Goal: Information Seeking & Learning: Check status

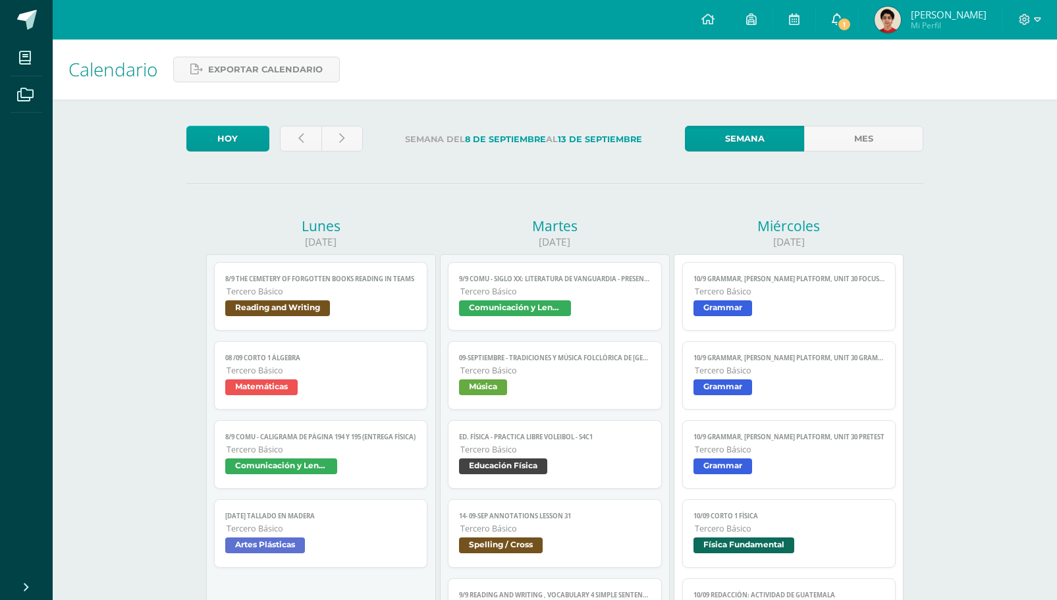
click at [852, 19] on span "1" at bounding box center [844, 24] width 14 height 14
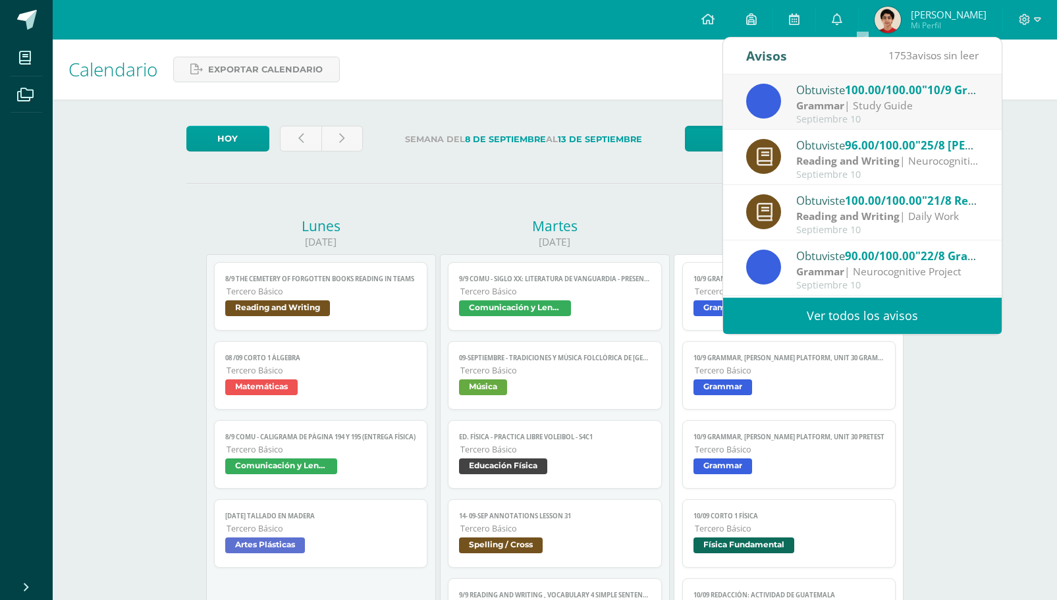
click at [817, 104] on strong "Grammar" at bounding box center [821, 105] width 48 height 14
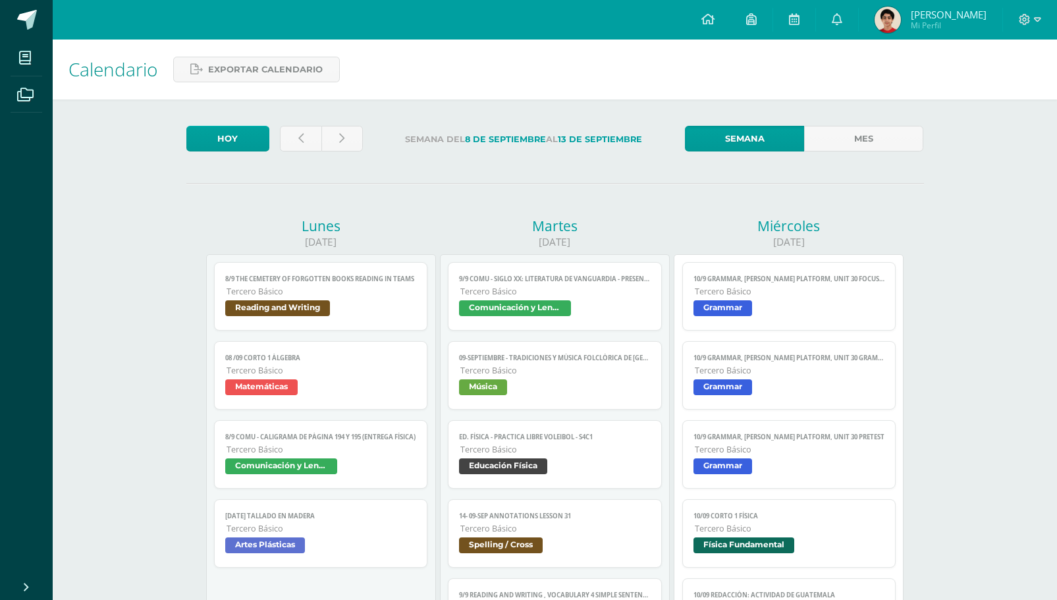
click at [926, 17] on span "José Daniel Mi Perfil" at bounding box center [930, 20] width 117 height 26
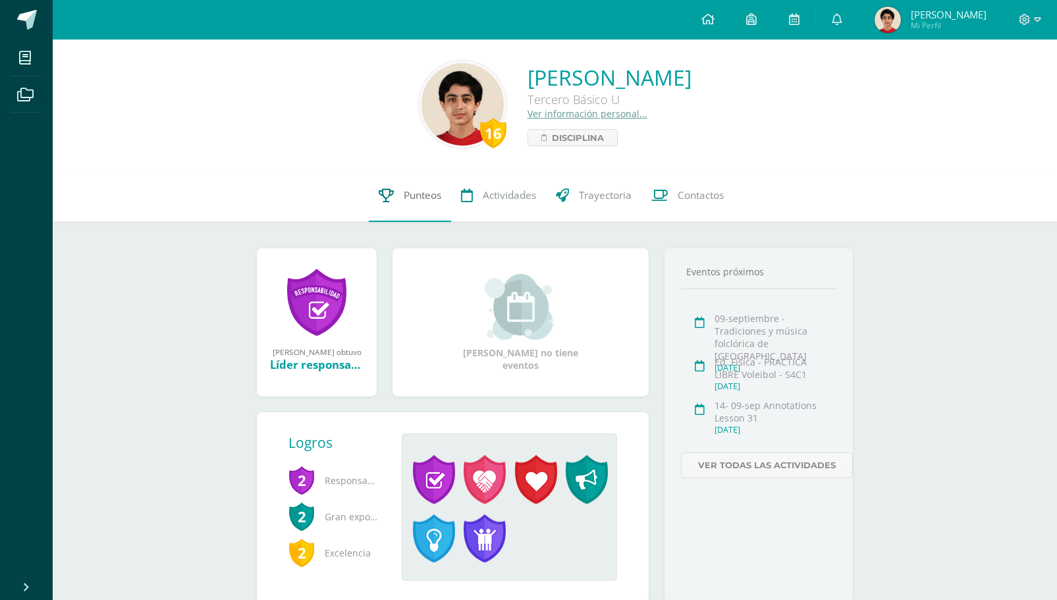
click at [433, 201] on span "Punteos" at bounding box center [423, 195] width 38 height 14
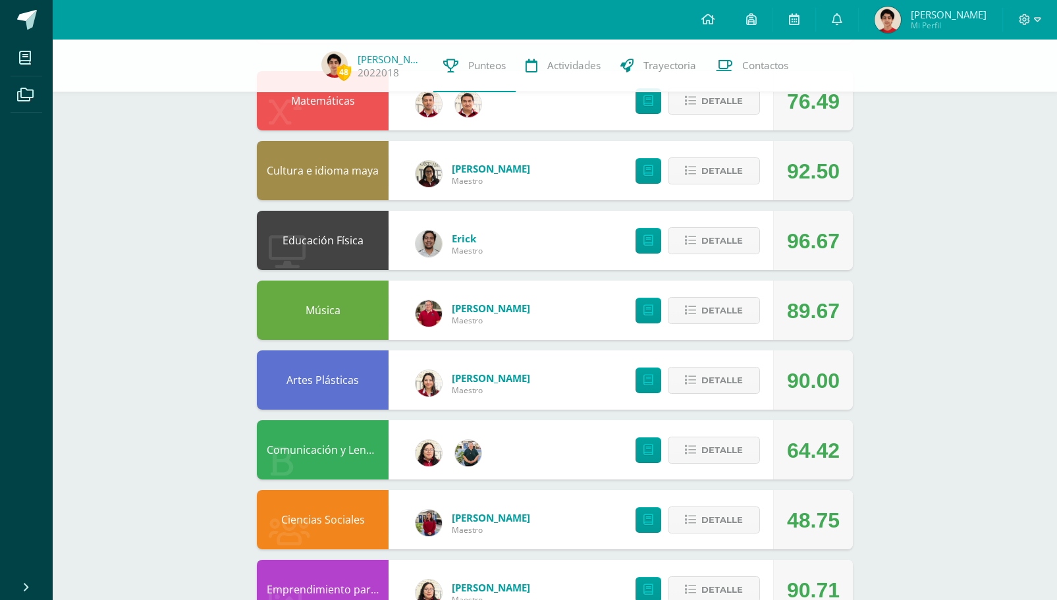
scroll to position [141, 0]
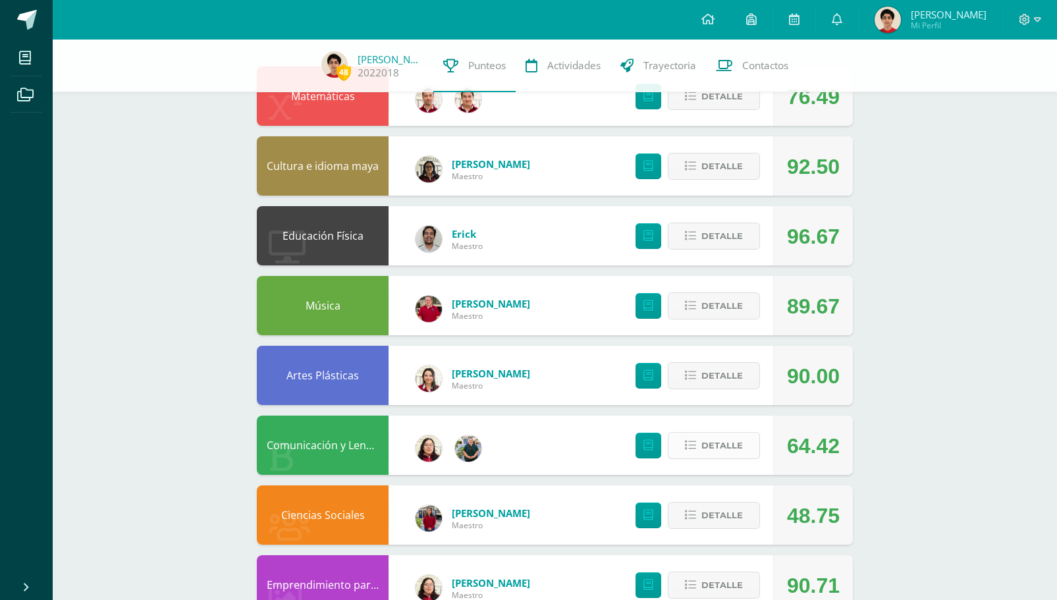
click at [713, 441] on span "Detalle" at bounding box center [723, 446] width 42 height 24
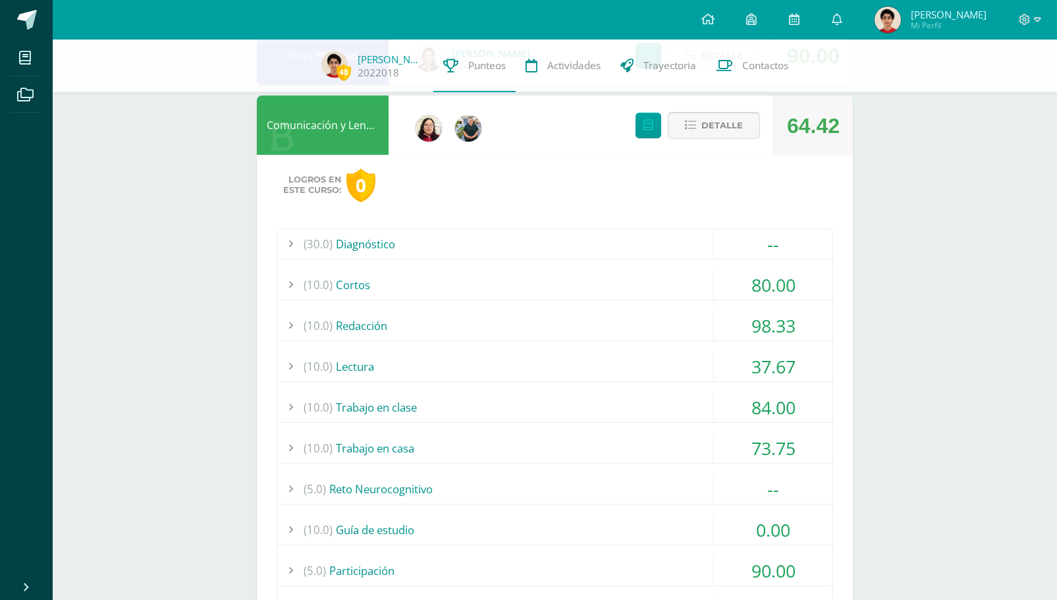
scroll to position [462, 0]
click at [607, 362] on div "(10.0) Lectura" at bounding box center [554, 366] width 555 height 30
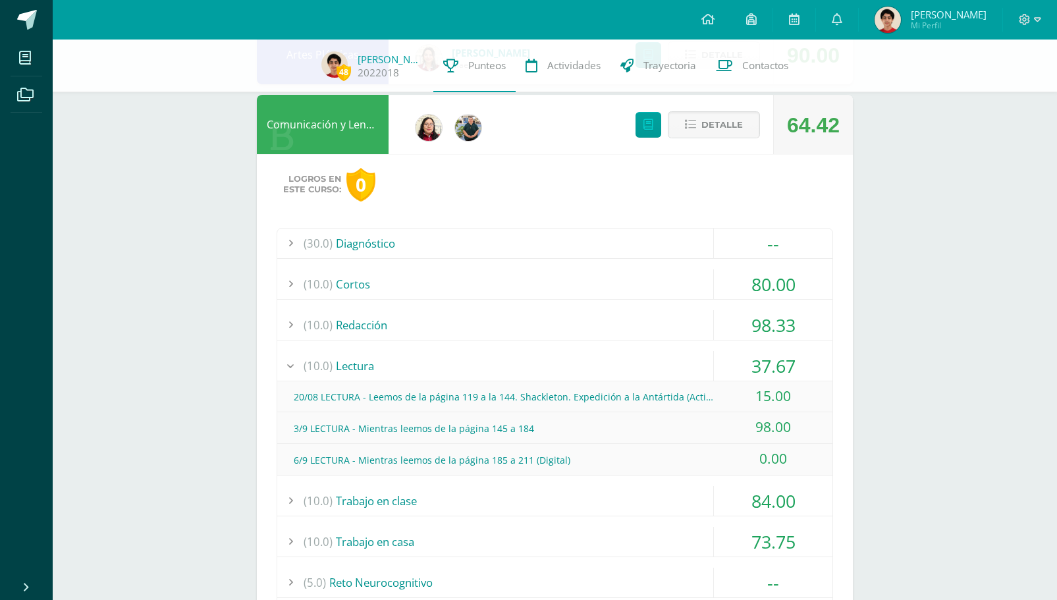
click at [607, 362] on div "(10.0) Lectura" at bounding box center [554, 366] width 555 height 30
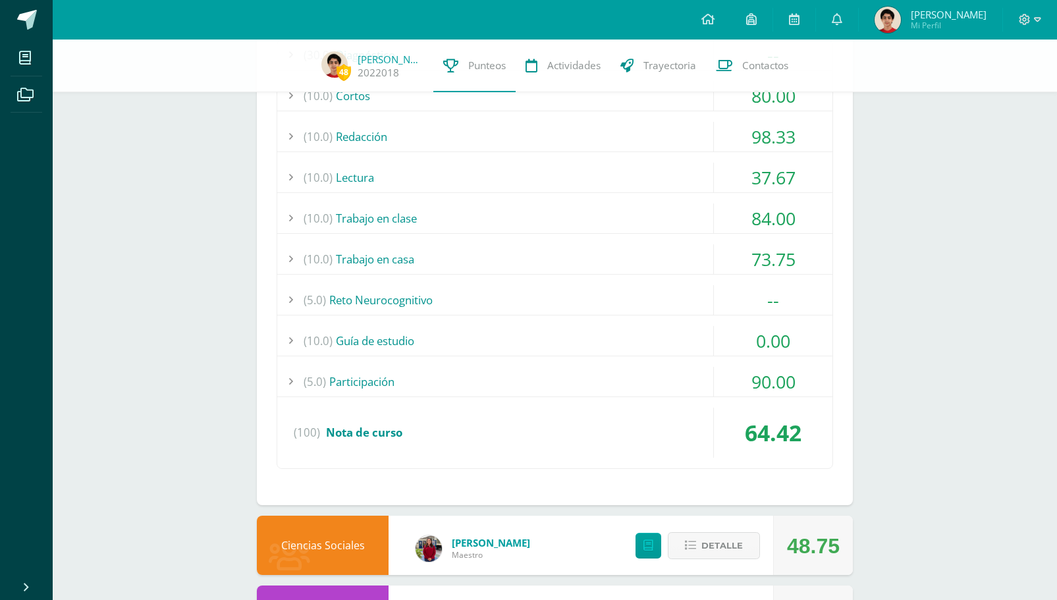
scroll to position [651, 0]
click at [602, 340] on div "(10.0) Guía de estudio" at bounding box center [554, 340] width 555 height 30
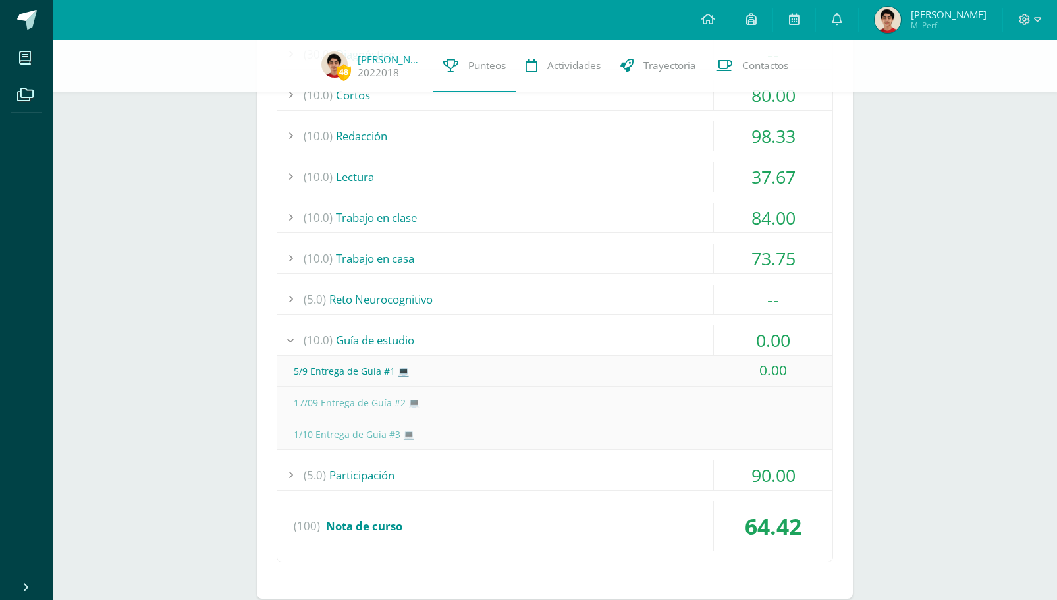
click at [602, 340] on div "(10.0) Guía de estudio" at bounding box center [554, 340] width 555 height 30
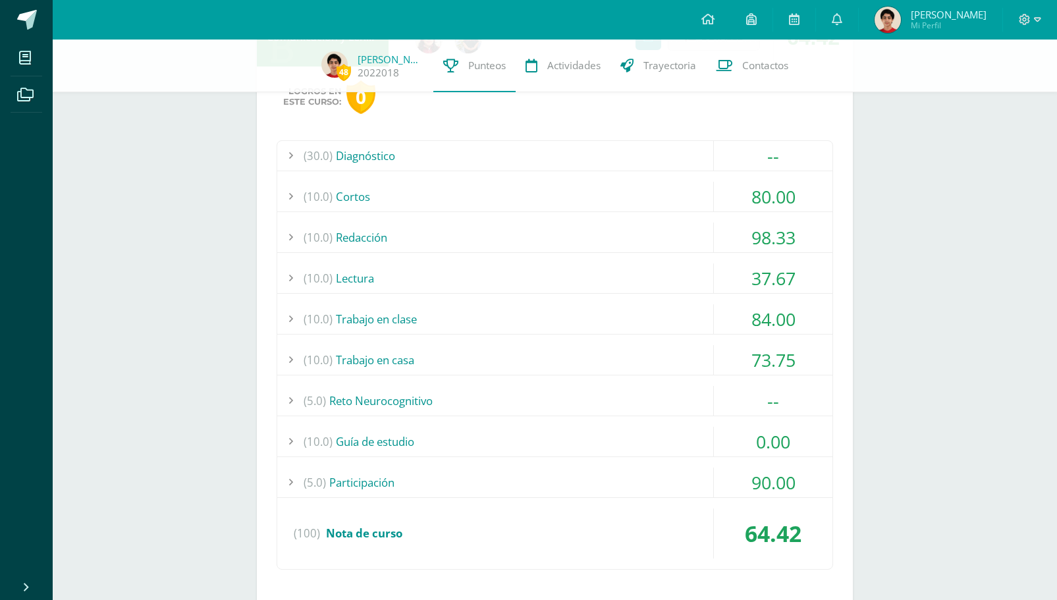
scroll to position [549, 0]
click at [675, 235] on div "(10.0) Redacción" at bounding box center [554, 238] width 555 height 30
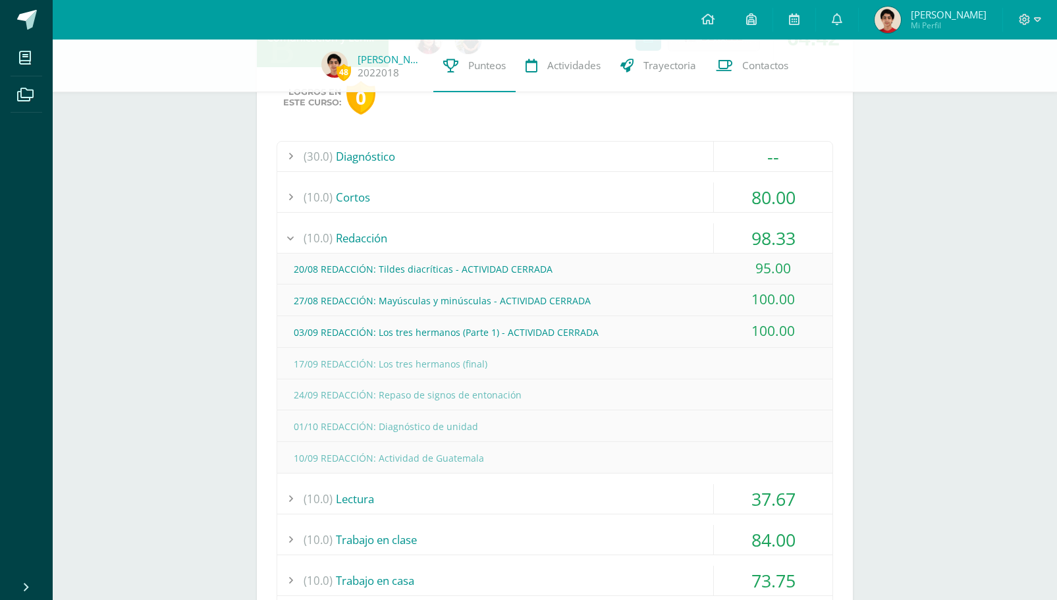
click at [675, 235] on div "(10.0) Redacción" at bounding box center [554, 238] width 555 height 30
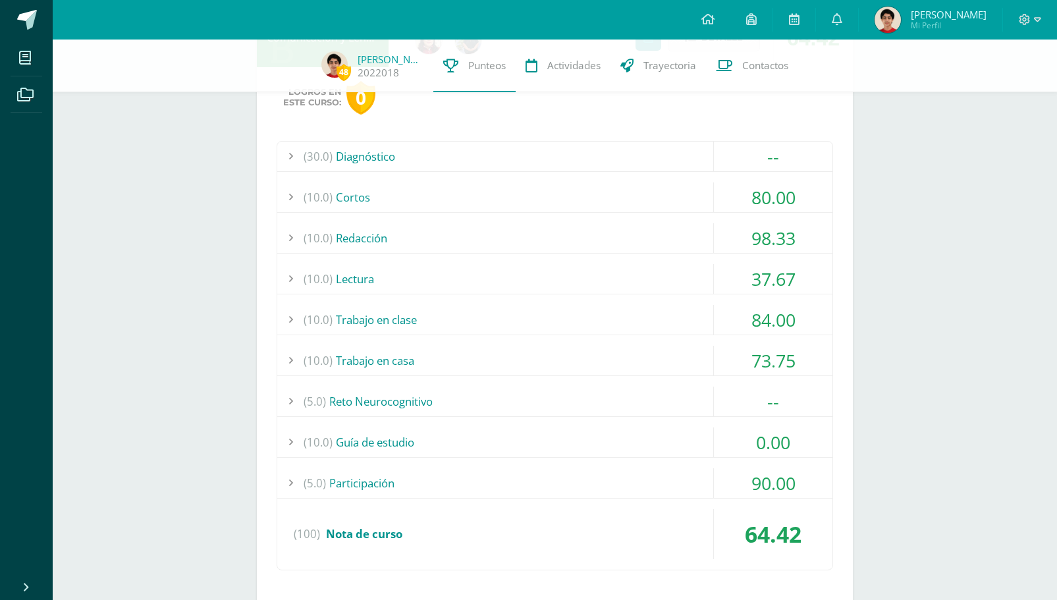
click at [688, 192] on div "(10.0) Cortos" at bounding box center [554, 197] width 555 height 30
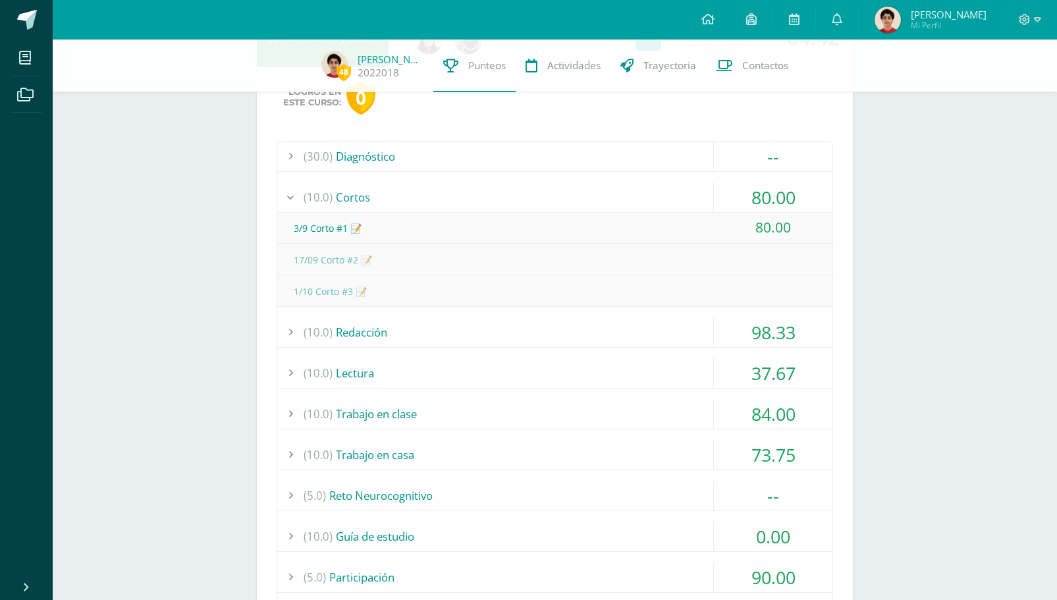
click at [688, 192] on div "(10.0) Cortos" at bounding box center [554, 197] width 555 height 30
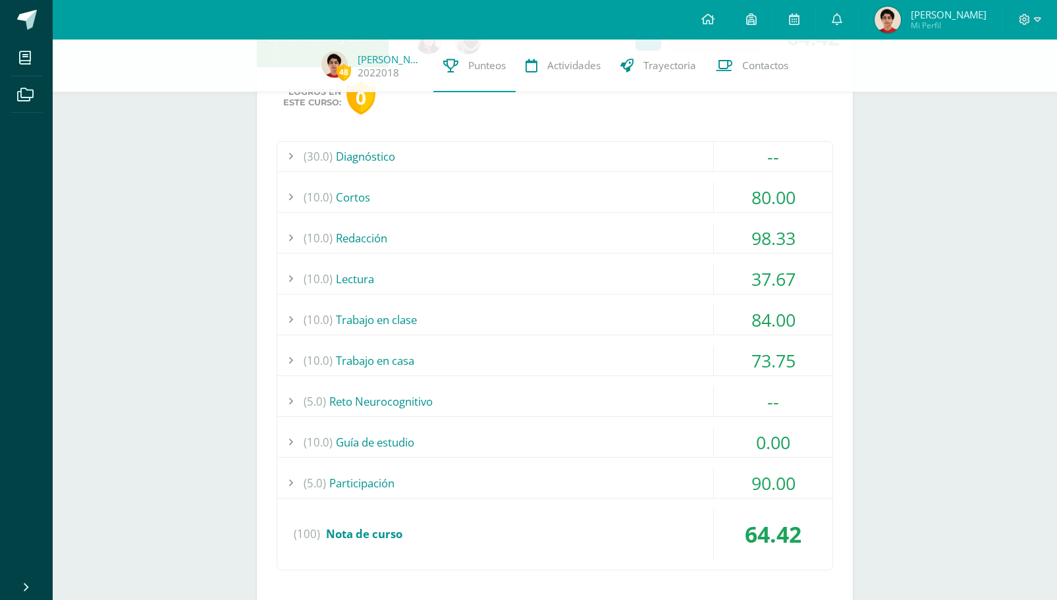
click at [663, 281] on div "(10.0) Lectura" at bounding box center [554, 279] width 555 height 30
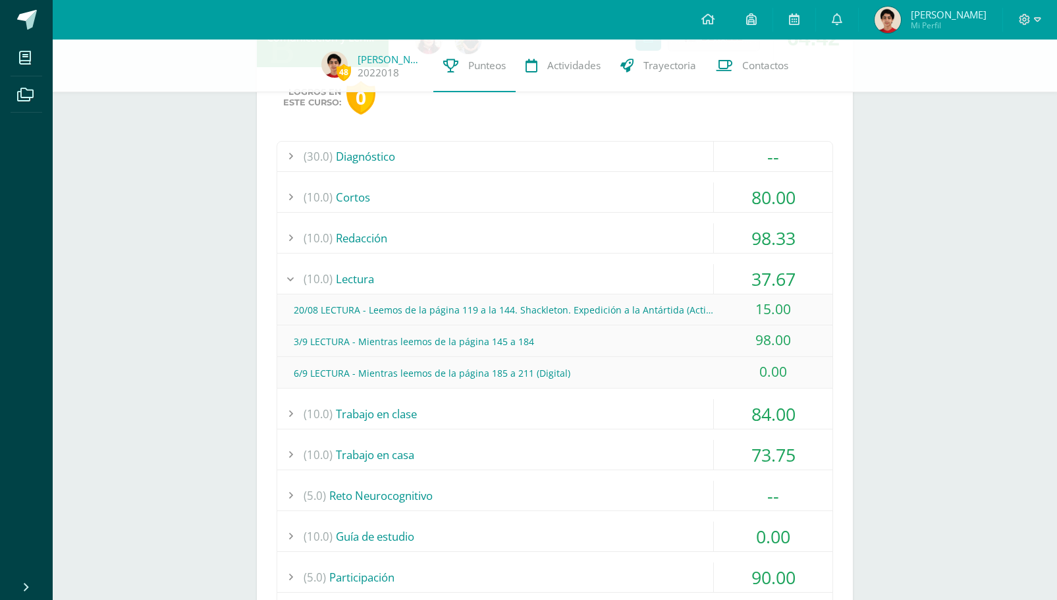
click at [663, 279] on div "(10.0) Lectura" at bounding box center [554, 279] width 555 height 30
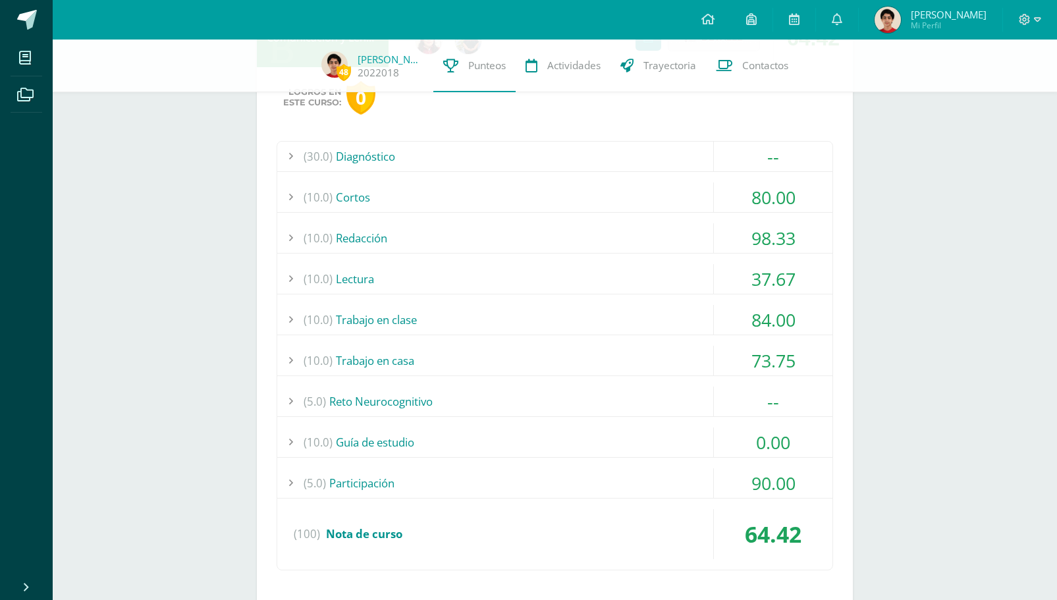
click at [652, 322] on div "(10.0) Trabajo en clase" at bounding box center [554, 320] width 555 height 30
